Goal: Task Accomplishment & Management: Use online tool/utility

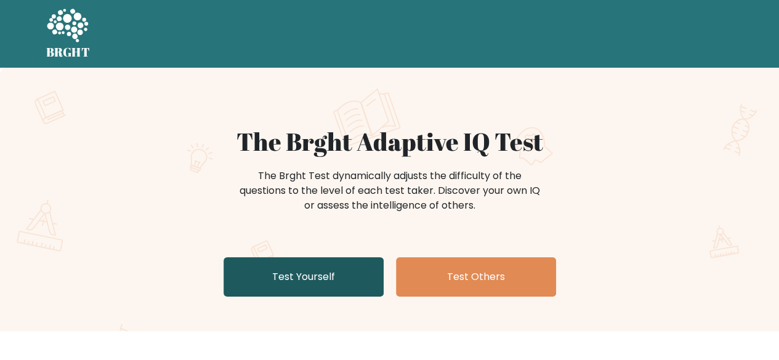
click at [296, 274] on link "Test Yourself" at bounding box center [304, 277] width 160 height 39
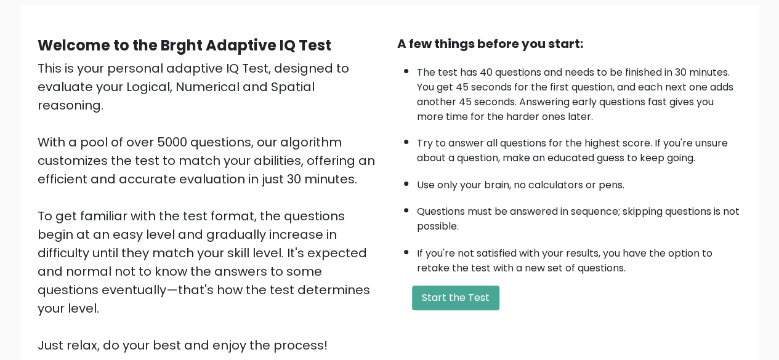
scroll to position [99, 0]
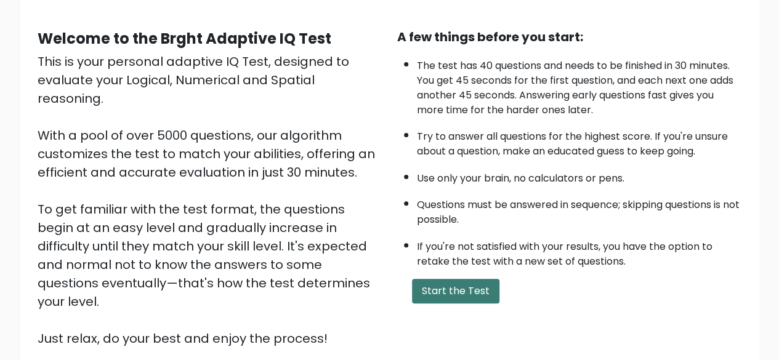
click at [468, 282] on button "Start the Test" at bounding box center [455, 291] width 87 height 25
click at [442, 285] on button "Start the Test" at bounding box center [455, 291] width 87 height 25
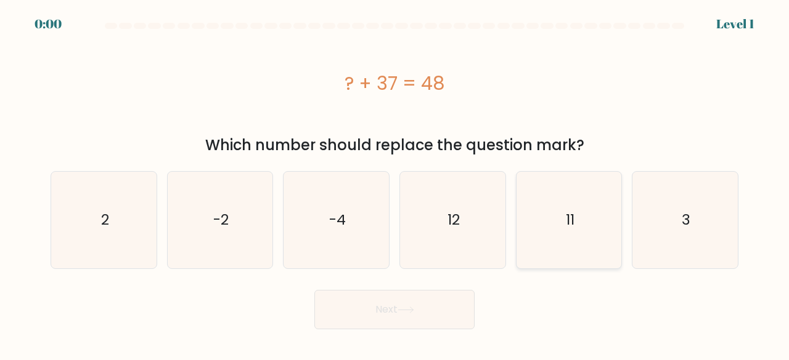
click at [595, 223] on icon "11" at bounding box center [569, 220] width 97 height 97
click at [395, 184] on input "e. 11" at bounding box center [394, 182] width 1 height 3
radio input "true"
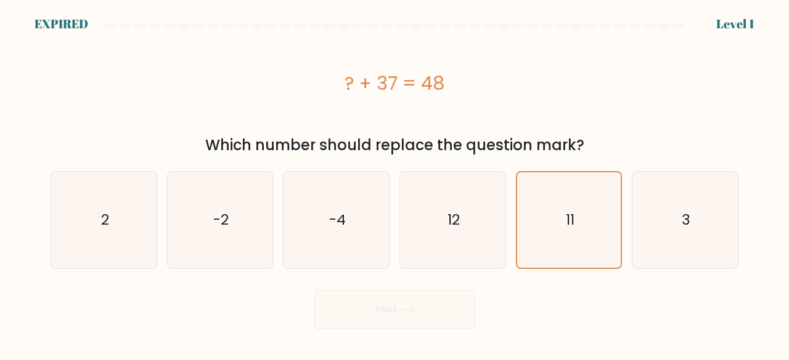
click at [365, 307] on div "Next" at bounding box center [394, 307] width 702 height 46
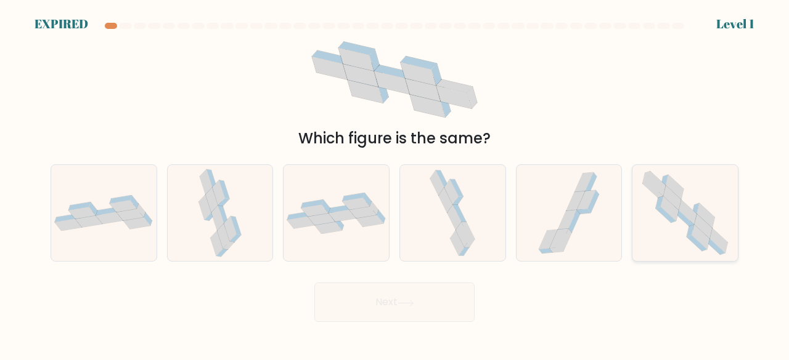
click at [676, 230] on icon at bounding box center [685, 213] width 99 height 97
click at [395, 184] on input "f." at bounding box center [394, 182] width 1 height 3
radio input "true"
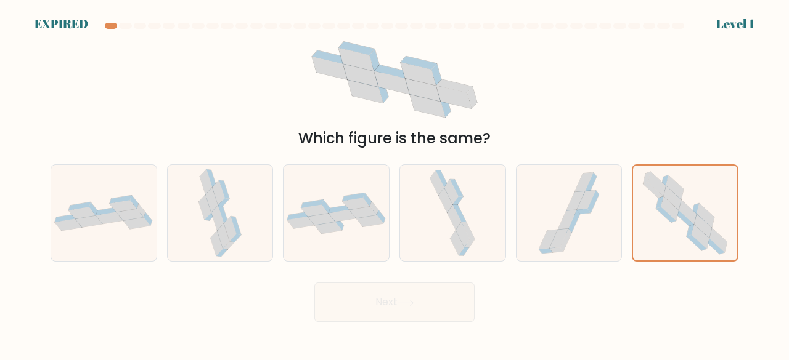
click at [394, 315] on div "Next" at bounding box center [394, 300] width 702 height 46
click at [505, 301] on div "Next" at bounding box center [394, 300] width 702 height 46
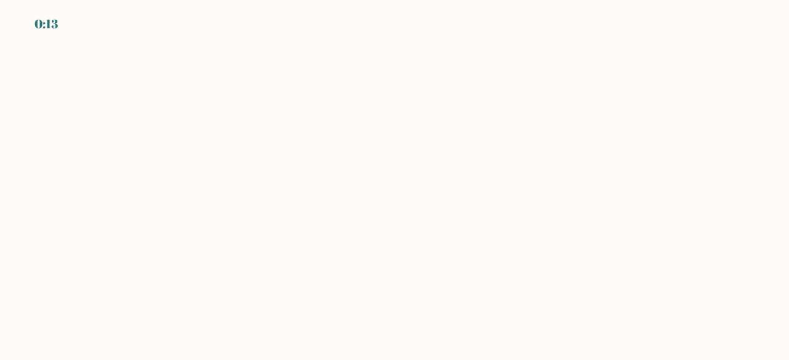
click at [444, 79] on body "0:13" at bounding box center [394, 180] width 789 height 360
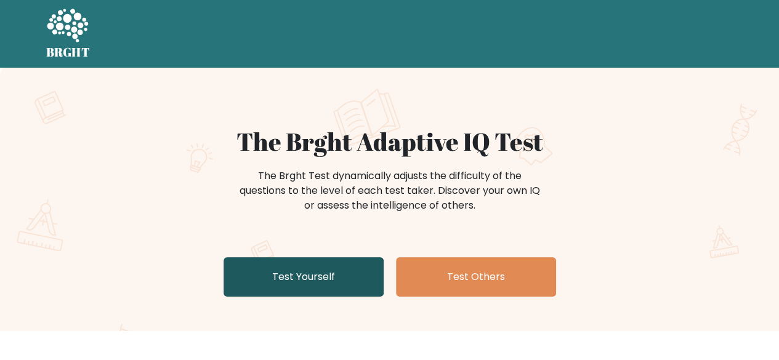
click at [270, 279] on link "Test Yourself" at bounding box center [304, 277] width 160 height 39
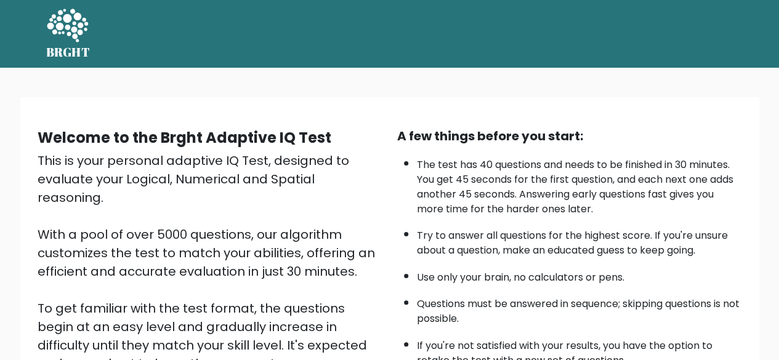
scroll to position [203, 0]
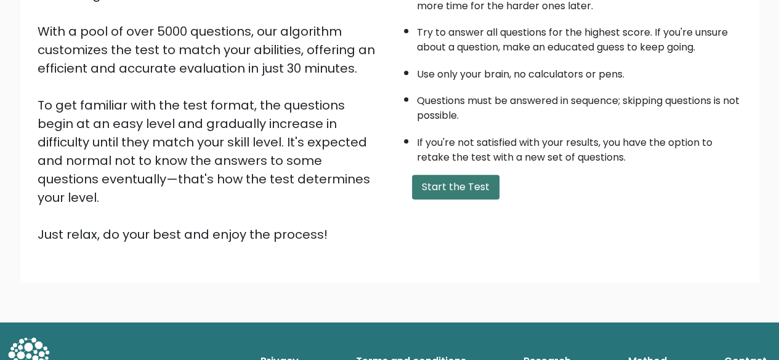
click at [452, 183] on button "Start the Test" at bounding box center [455, 187] width 87 height 25
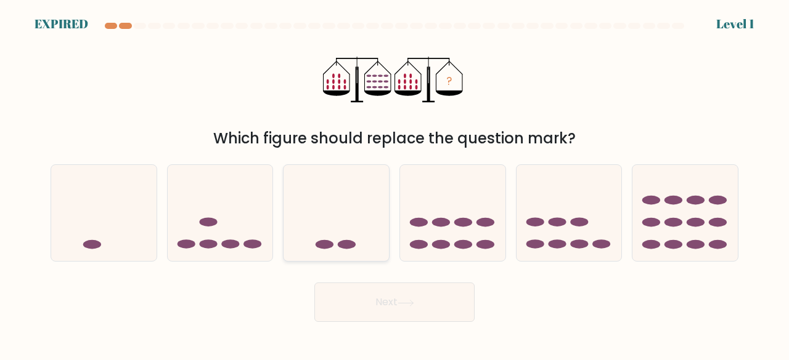
click at [338, 221] on icon at bounding box center [335, 212] width 105 height 87
click at [394, 184] on input "c." at bounding box center [394, 182] width 1 height 3
radio input "true"
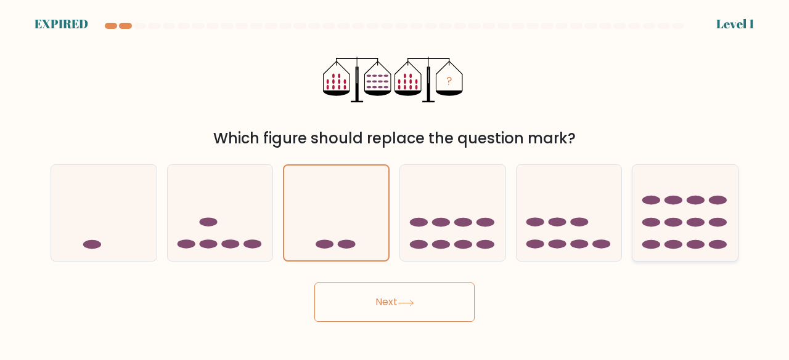
click at [689, 231] on icon at bounding box center [684, 212] width 105 height 87
click at [395, 184] on input "f." at bounding box center [394, 182] width 1 height 3
radio input "true"
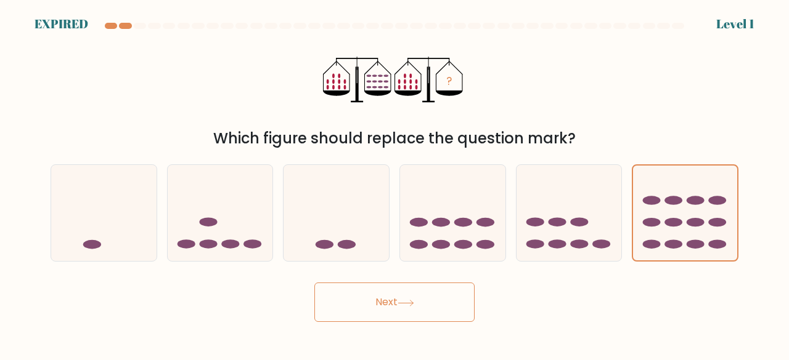
click at [431, 305] on button "Next" at bounding box center [394, 302] width 160 height 39
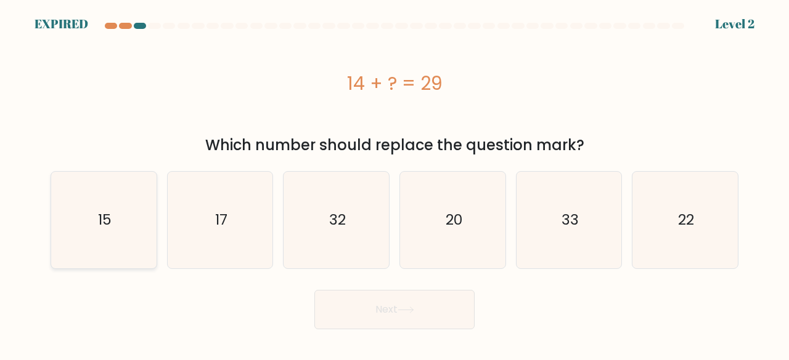
click at [115, 218] on icon "15" at bounding box center [103, 220] width 97 height 97
click at [394, 184] on input "a. 15" at bounding box center [394, 182] width 1 height 3
radio input "true"
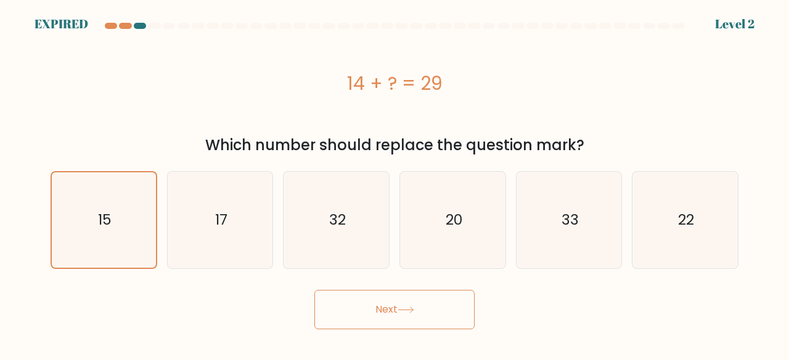
click at [407, 302] on button "Next" at bounding box center [394, 309] width 160 height 39
click at [413, 315] on button "Next" at bounding box center [394, 309] width 160 height 39
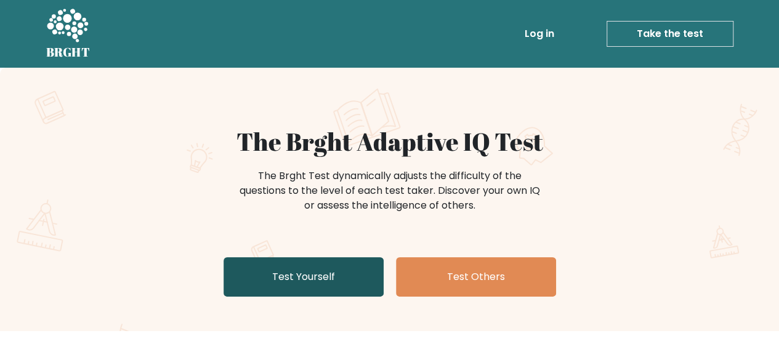
click at [295, 282] on link "Test Yourself" at bounding box center [304, 277] width 160 height 39
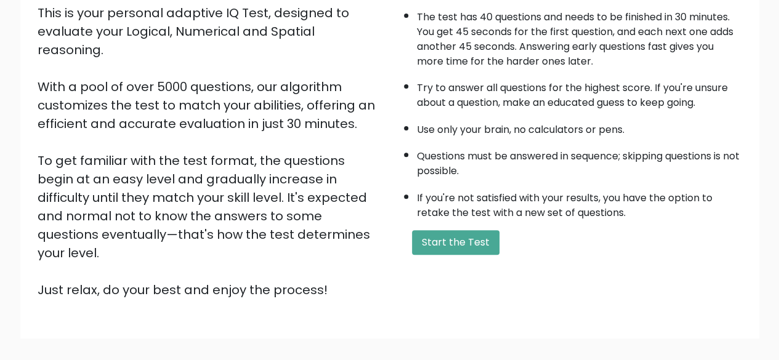
scroll to position [152, 0]
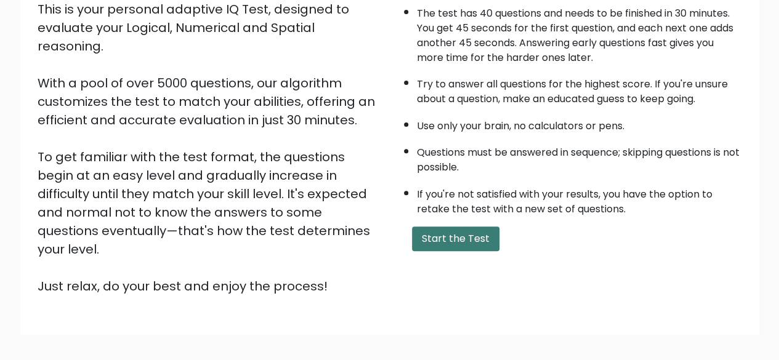
click at [449, 227] on button "Start the Test" at bounding box center [455, 239] width 87 height 25
